Goal: Task Accomplishment & Management: Manage account settings

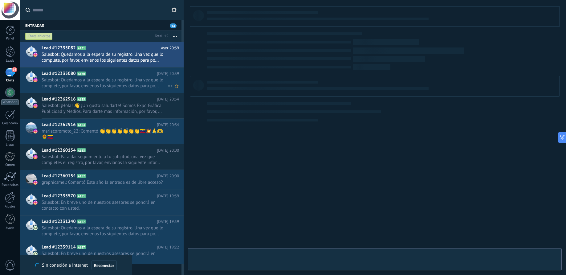
click at [81, 82] on span "Salesbot: Quedamos a la espera de su registro. Una vez que lo complete, por fav…" at bounding box center [105, 83] width 126 height 12
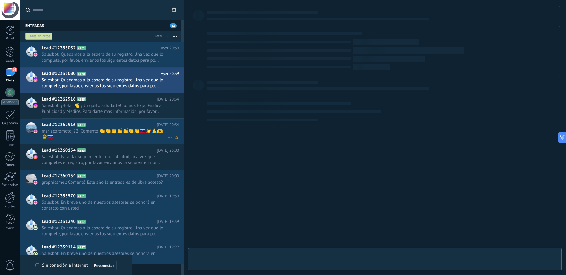
click at [79, 131] on span "mariacoromoto_22: Comentó 👏👏👏👏👏👏👏🇻🇪💥🙏🫶🌻🇻🇪" at bounding box center [105, 134] width 126 height 12
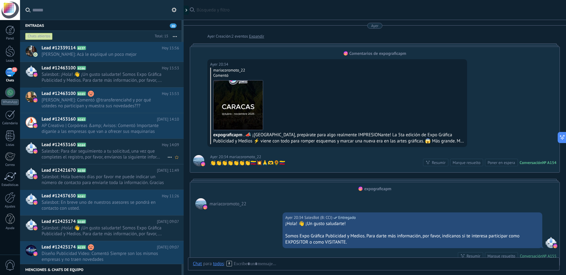
click at [97, 153] on span "Salesbot: Para dar seguimiento a tu solicitud, una vez que completes el registr…" at bounding box center [105, 154] width 126 height 12
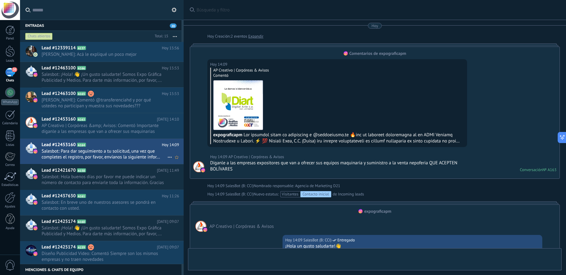
scroll to position [302, 0]
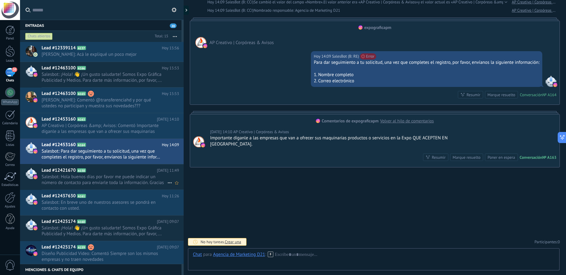
click at [125, 177] on span "Salesbot: Hola buenos días por favor me puede indicar un número de contacto par…" at bounding box center [105, 180] width 126 height 12
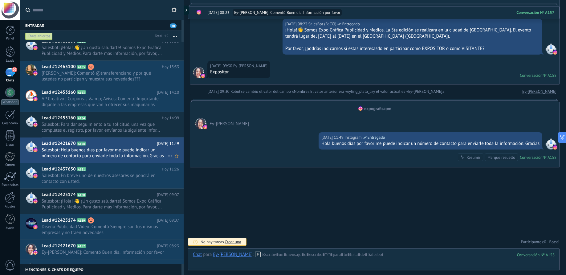
scroll to position [35, 0]
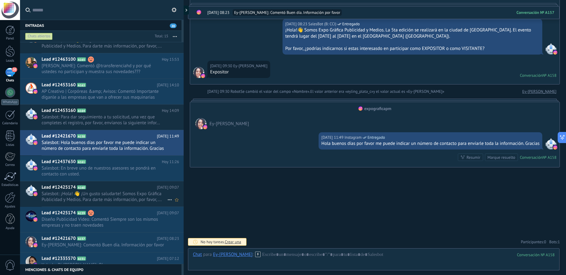
click at [88, 196] on span "Salesbot: ¡Hola! 👋 ¡Un gusto saludarte! Somos Expo Gráfica Publicidad y Medios.…" at bounding box center [105, 197] width 126 height 12
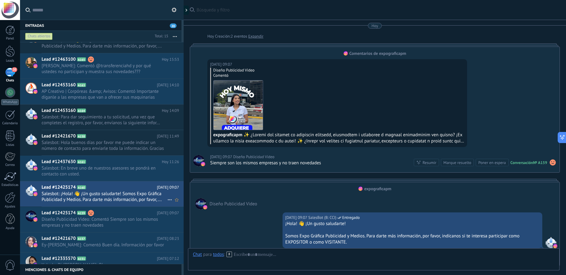
scroll to position [99, 0]
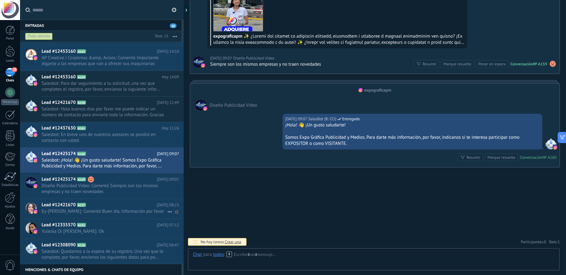
click at [80, 206] on span "A157" at bounding box center [81, 205] width 9 height 4
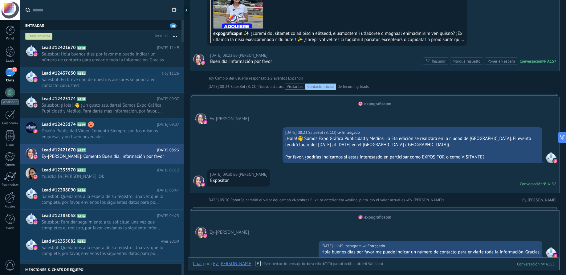
scroll to position [210, 0]
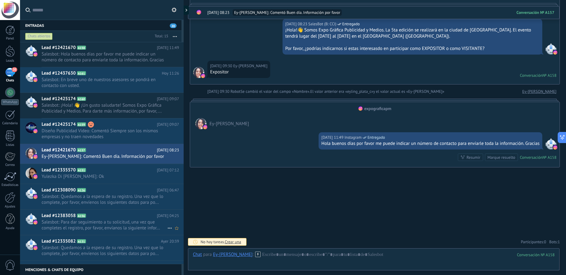
click at [117, 228] on span "Salesbot: Para dar seguimiento a tu solicitud, una vez que completes el registr…" at bounding box center [105, 225] width 126 height 12
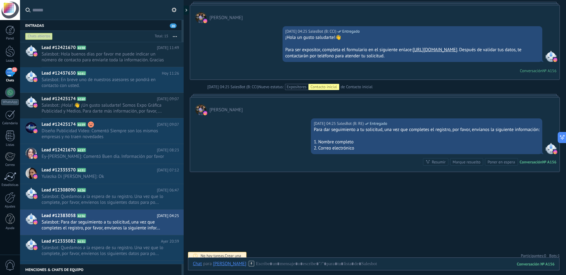
scroll to position [99, 0]
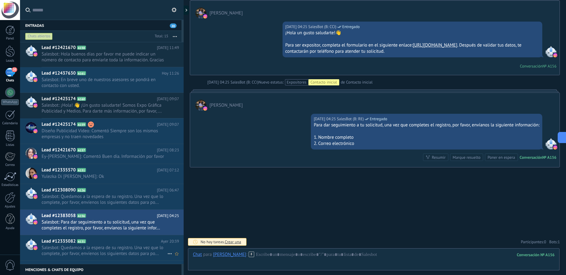
click at [88, 244] on icon at bounding box center [91, 241] width 6 height 6
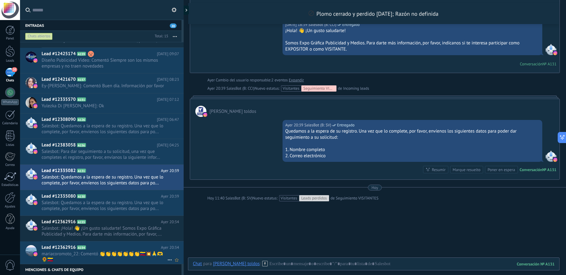
scroll to position [302, 0]
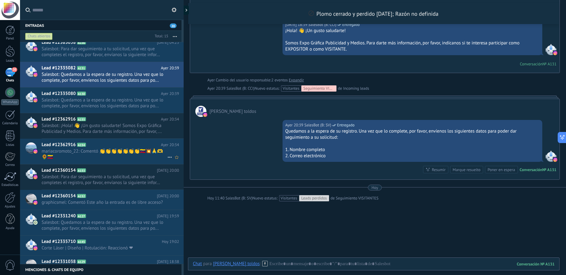
click at [108, 155] on span "mariacoromoto_22: Comentó 👏👏👏👏👏👏👏🇻🇪💥🙏🫶🌻🇻🇪" at bounding box center [105, 154] width 126 height 12
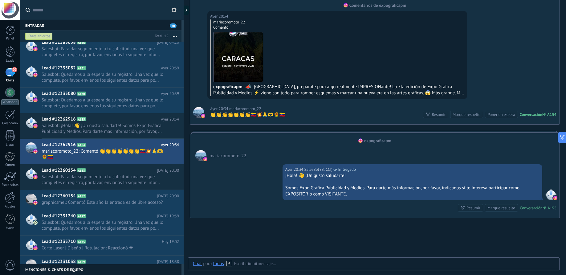
scroll to position [99, 0]
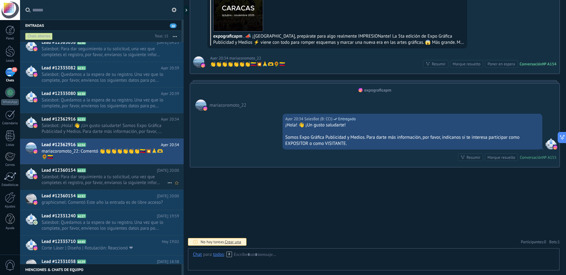
click at [108, 186] on span "Salesbot: Para dar seguimiento a tu solicitud, una vez que completes el registr…" at bounding box center [105, 180] width 126 height 12
